Goal: Complete application form

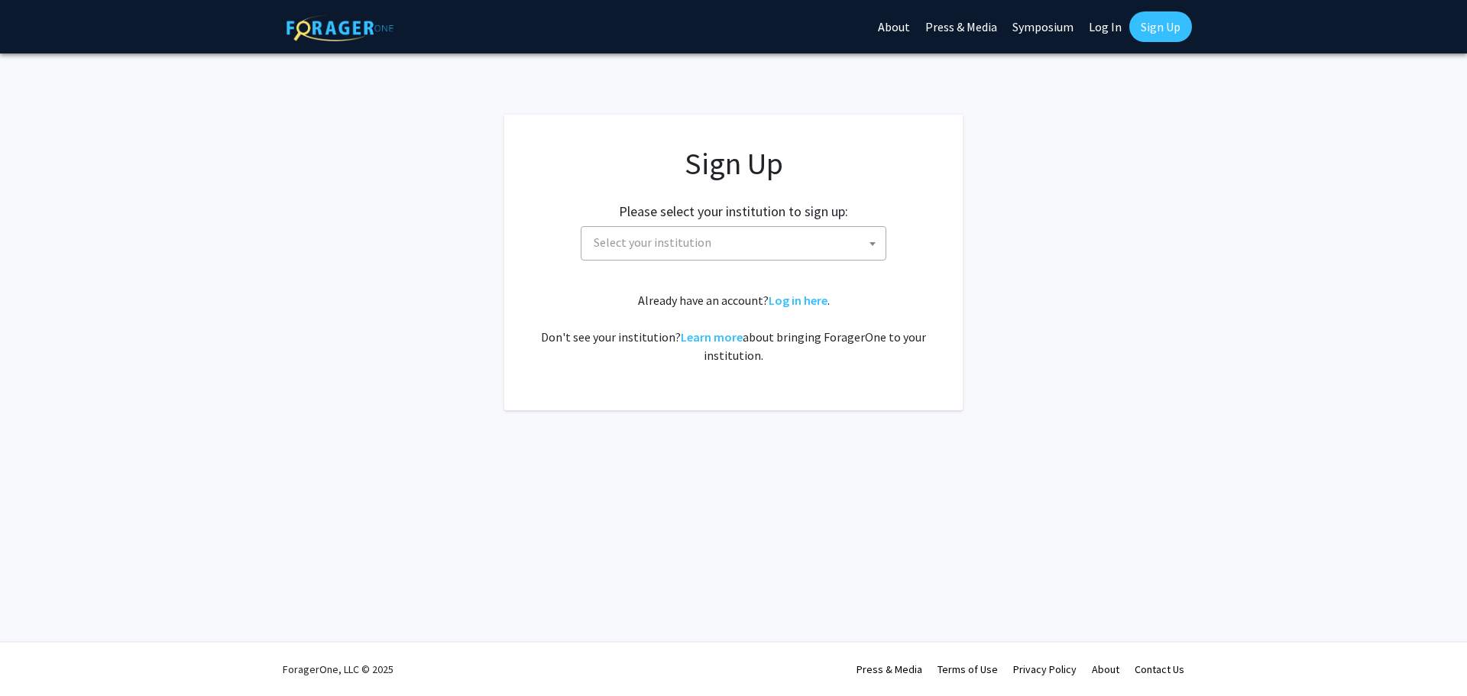
click at [819, 229] on span "Select your institution" at bounding box center [737, 242] width 298 height 31
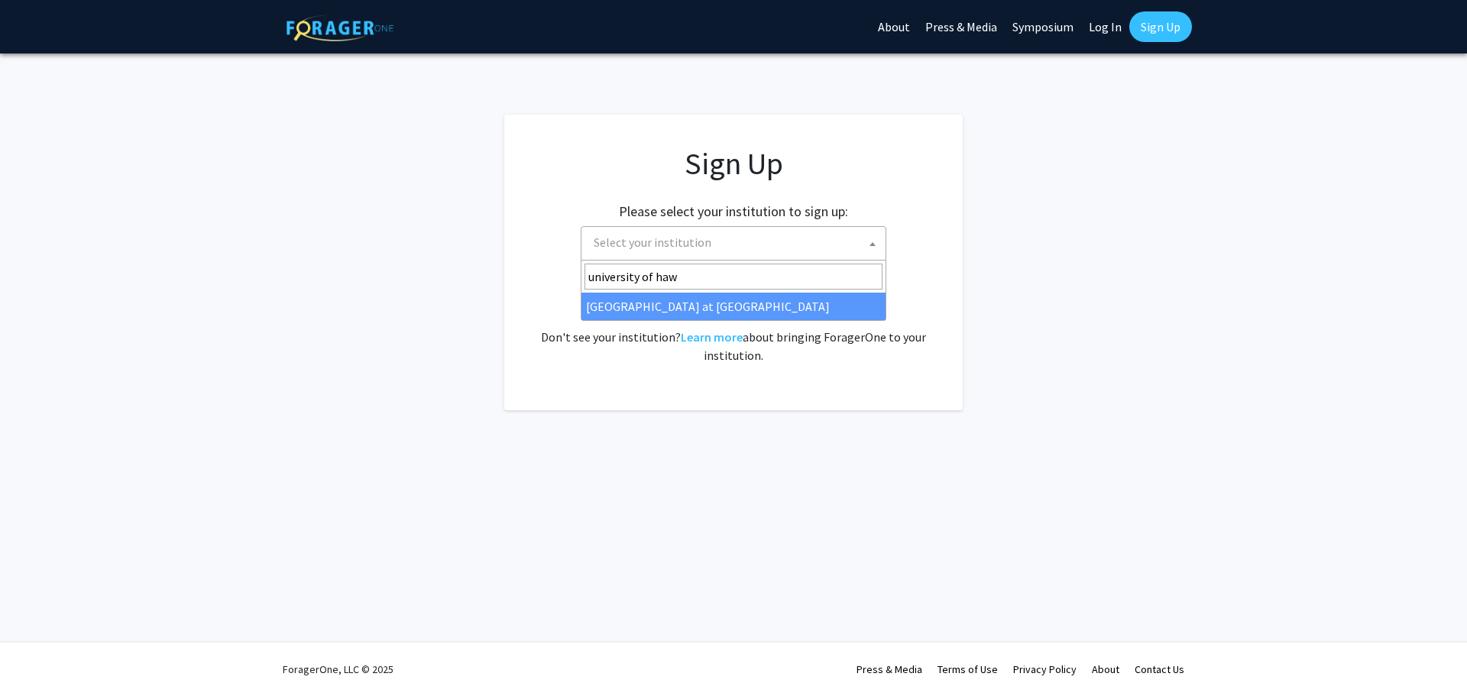
type input "[GEOGRAPHIC_DATA]"
select select "18"
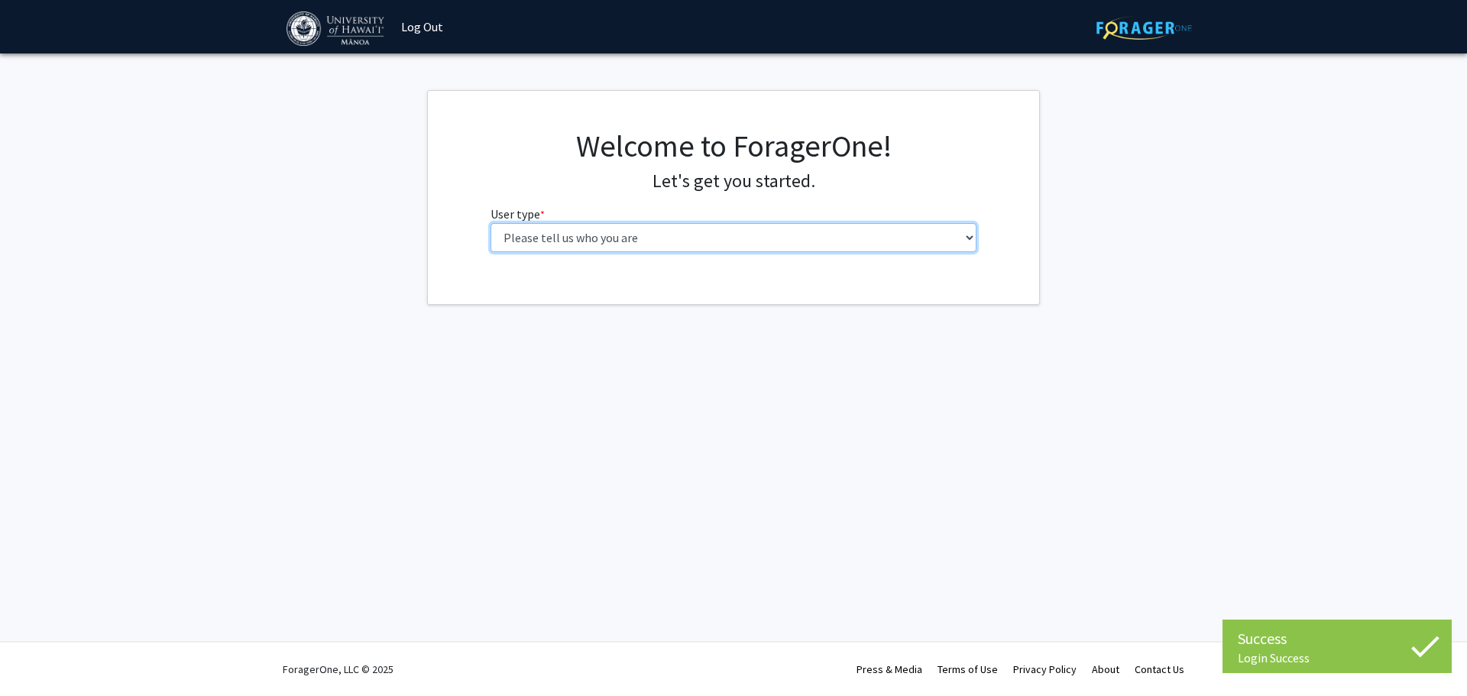
click at [598, 233] on select "Please tell us who you are Undergraduate Student Master's Student Doctoral Cand…" at bounding box center [734, 237] width 487 height 29
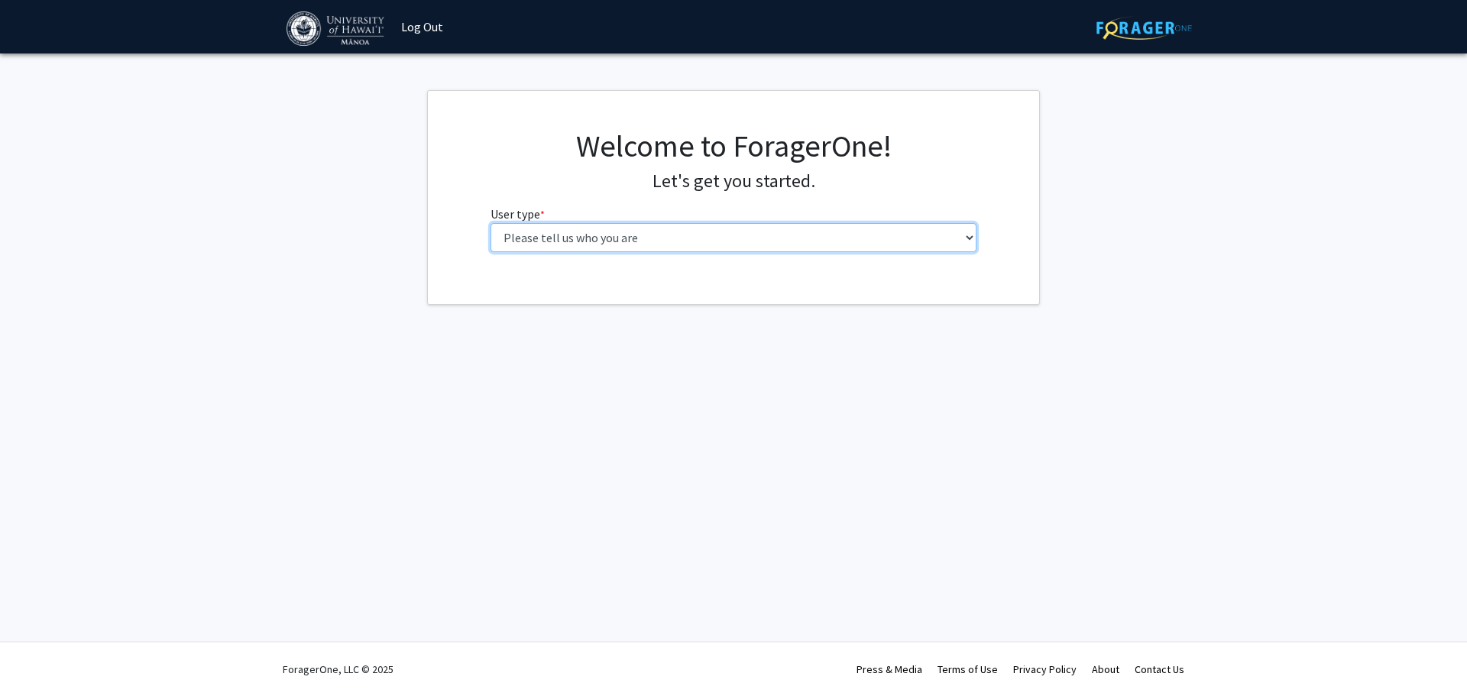
select select "1: undergrad"
click at [491, 223] on select "Please tell us who you are Undergraduate Student Master's Student Doctoral Cand…" at bounding box center [734, 237] width 487 height 29
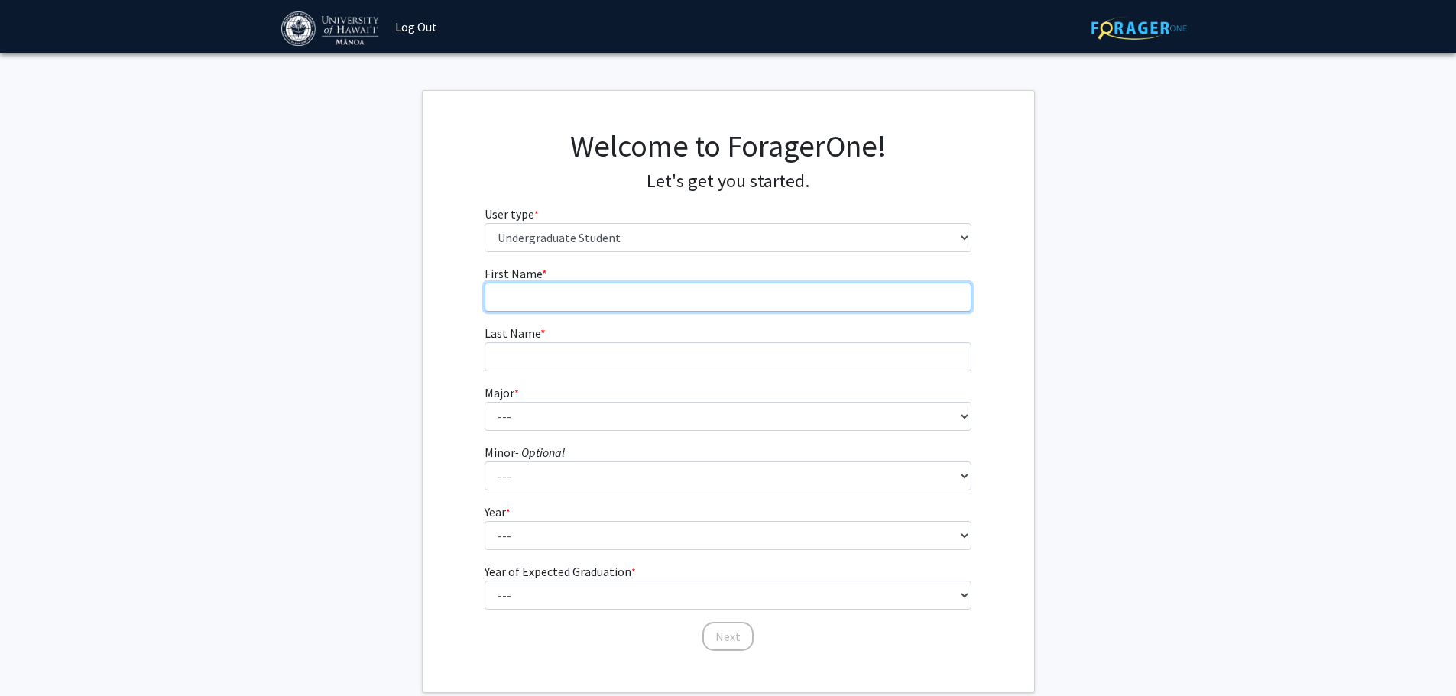
drag, startPoint x: 617, startPoint y: 290, endPoint x: 619, endPoint y: 300, distance: 10.2
click at [617, 290] on input "First Name * required" at bounding box center [727, 297] width 487 height 29
type input "Madisyn"
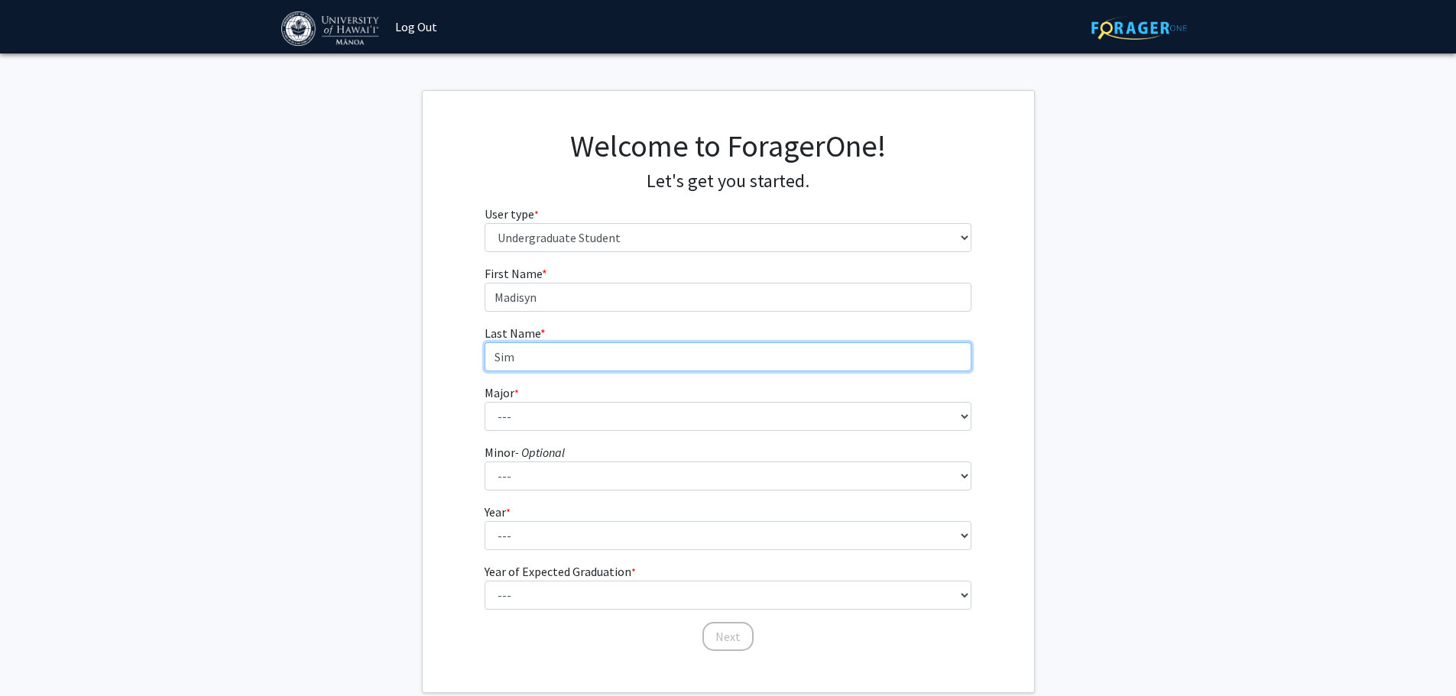
type input "Sim"
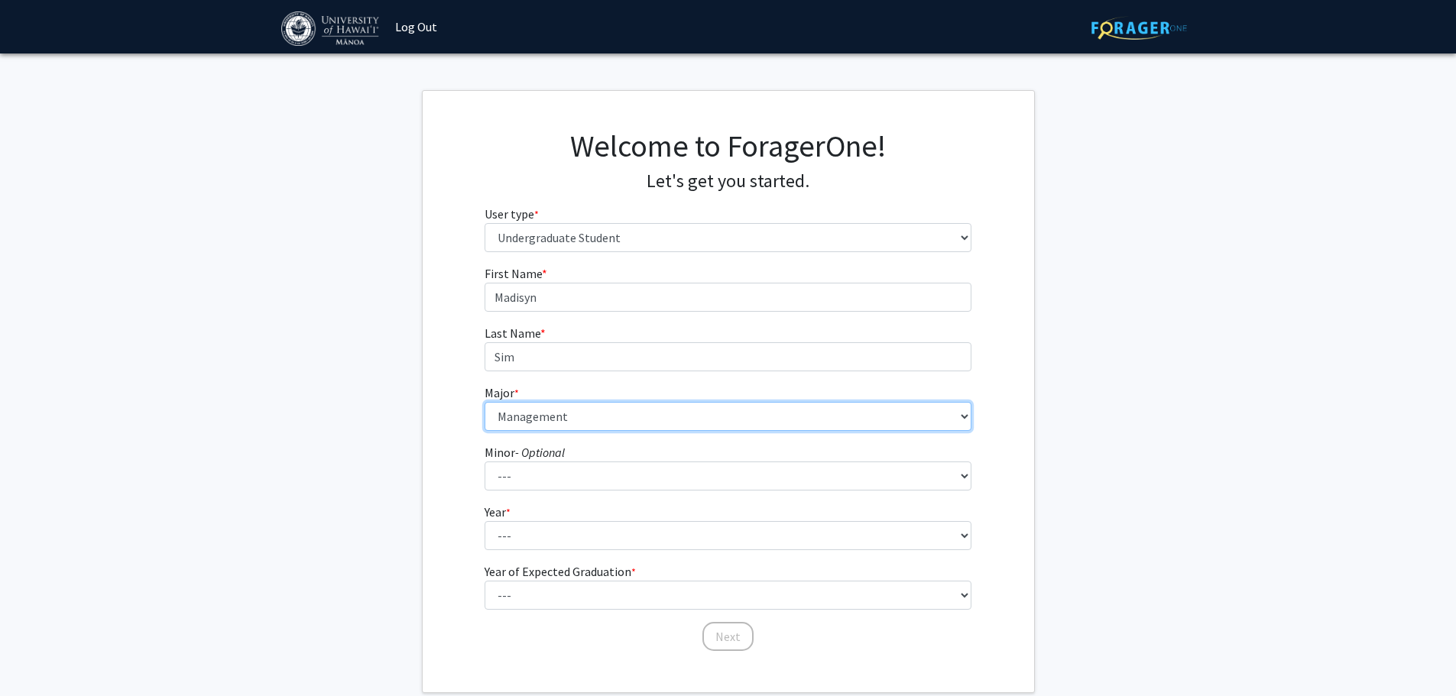
select select "47: 1429"
click at [657, 420] on select "--- Accounting American Studies Animal Sciences Anthropology Art Art History As…" at bounding box center [727, 416] width 487 height 29
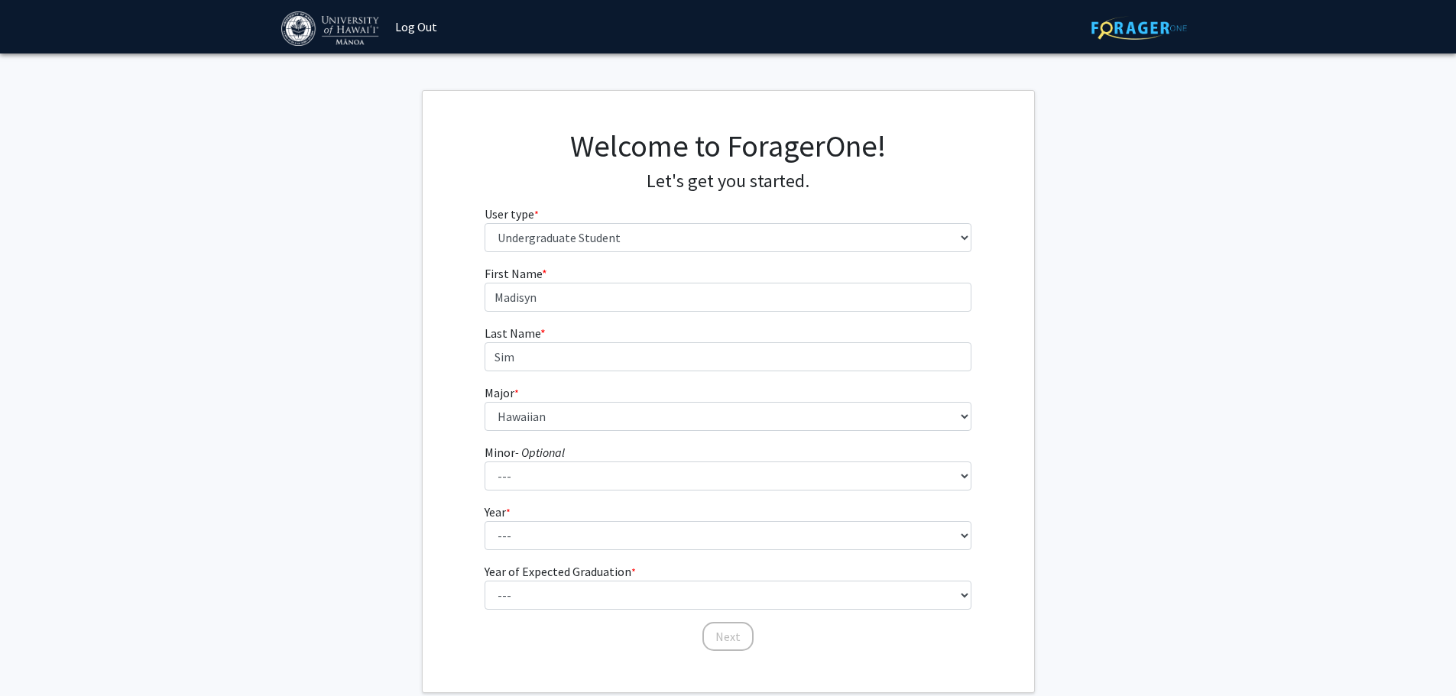
click at [1148, 455] on fg-get-started "Welcome to ForagerOne! Let's get you started. User type * required Please tell …" at bounding box center [728, 391] width 1456 height 603
click at [355, 17] on img at bounding box center [331, 28] width 101 height 34
